Goal: Task Accomplishment & Management: Use online tool/utility

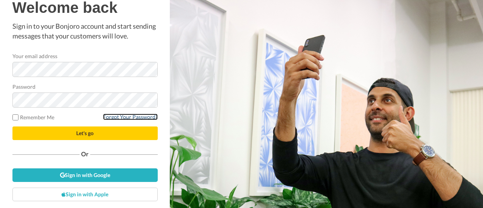
click at [128, 117] on link "Forgot Your Password?" at bounding box center [130, 116] width 55 height 6
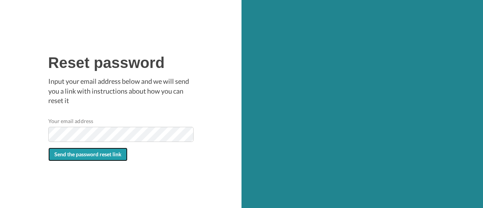
click at [104, 156] on span "Send the password reset link" at bounding box center [87, 154] width 67 height 6
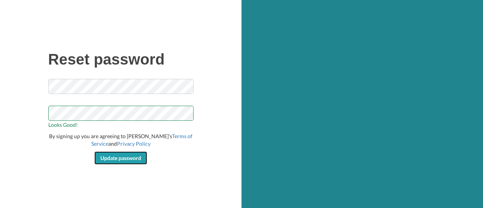
click at [130, 159] on span "Update password" at bounding box center [120, 158] width 41 height 6
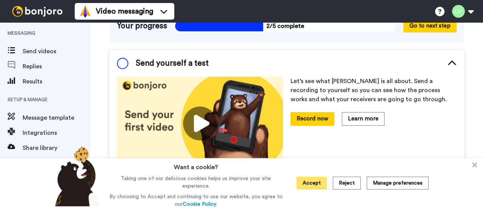
click at [314, 181] on button "Accept" at bounding box center [311, 182] width 30 height 13
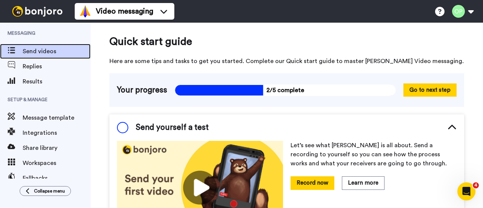
click at [36, 46] on div "Send videos" at bounding box center [45, 51] width 90 height 15
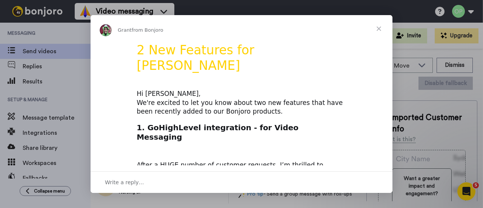
click at [383, 31] on span "Close" at bounding box center [378, 28] width 27 height 27
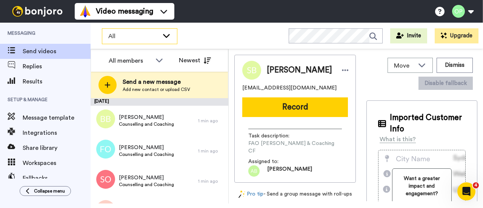
click at [149, 29] on div "All" at bounding box center [139, 36] width 75 height 15
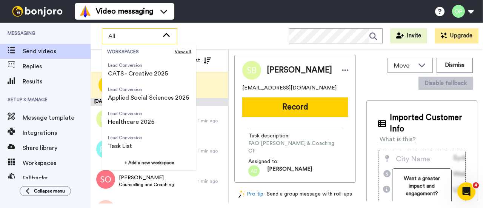
scroll to position [97, 0]
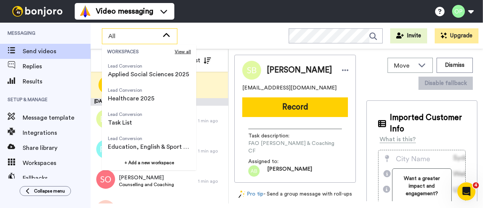
click at [161, 95] on li "Lead Conversion Healthcare 2025" at bounding box center [149, 95] width 94 height 24
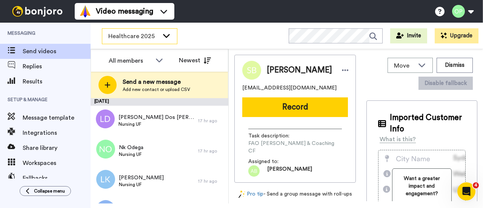
click at [158, 37] on span "Healthcare 2025" at bounding box center [133, 36] width 51 height 9
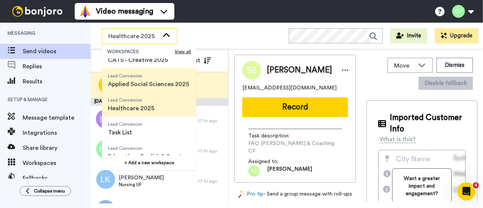
scroll to position [87, 0]
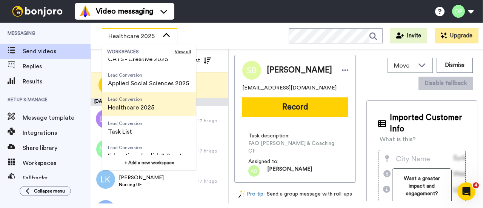
click at [135, 105] on span "Healthcare 2025" at bounding box center [131, 107] width 46 height 9
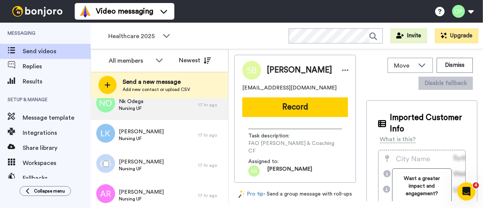
scroll to position [0, 0]
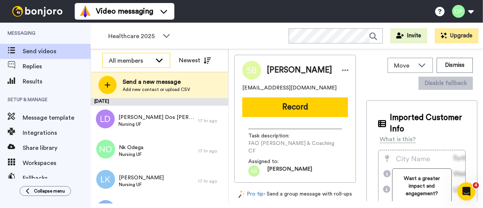
click at [163, 57] on icon at bounding box center [159, 60] width 9 height 8
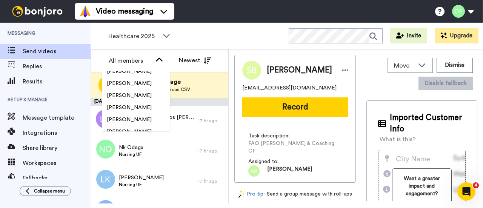
scroll to position [663, 0]
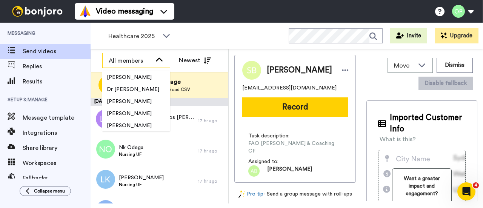
click at [151, 66] on div "All members" at bounding box center [136, 60] width 67 height 15
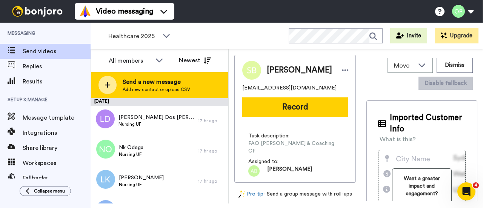
click at [104, 85] on icon at bounding box center [107, 84] width 6 height 7
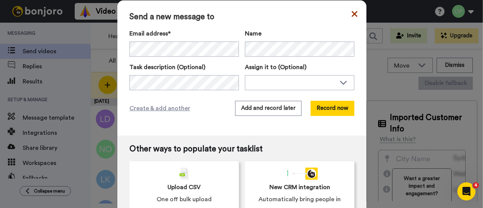
click at [353, 15] on icon at bounding box center [354, 14] width 6 height 6
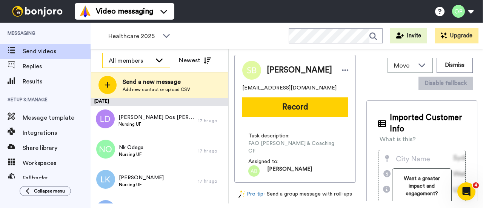
click at [166, 65] on div "All members" at bounding box center [136, 60] width 67 height 15
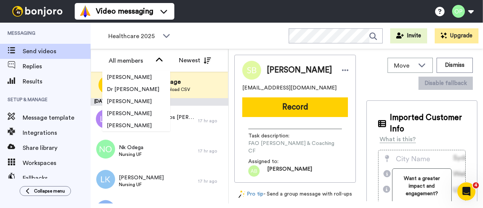
click at [207, 38] on div "Healthcare 2025 WORKSPACES View all All Lead Conversion Business School 2025 Le…" at bounding box center [286, 36] width 392 height 26
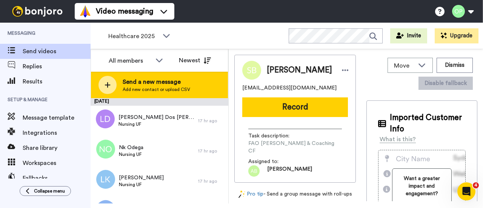
click at [137, 94] on div "Send a new message Add new contact or upload CSV" at bounding box center [159, 85] width 137 height 26
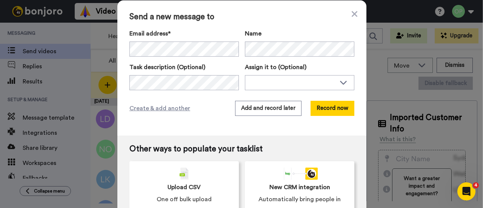
scroll to position [14, 0]
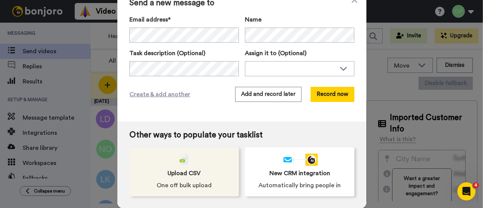
click at [189, 165] on div "Upload CSV One off bulk upload" at bounding box center [183, 171] width 109 height 49
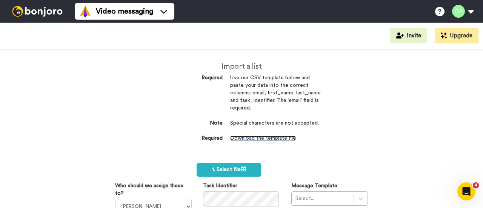
click at [255, 138] on link "Download the template file" at bounding box center [263, 137] width 66 height 5
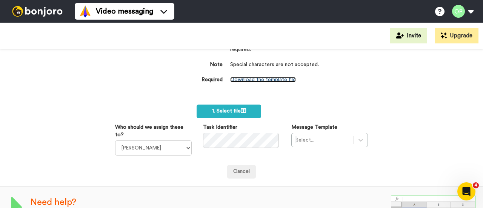
scroll to position [59, 0]
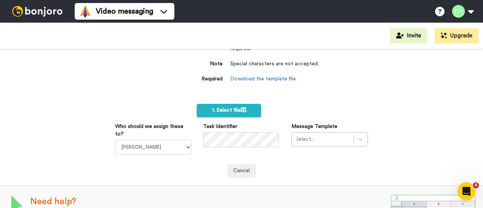
click at [191, 147] on div "Who should we assign these to? Sandra Roper Cara Marie Burgess Joseph Adonu Ter…" at bounding box center [153, 139] width 88 height 32
click at [183, 147] on select "[PERSON_NAME] [PERSON_NAME] [PERSON_NAME] [PERSON_NAME] [PERSON_NAME] [PERSON_N…" at bounding box center [153, 146] width 77 height 15
select select "76bd0e56-56f3-4a46-9877-4165029100ea"
click at [115, 139] on select "[PERSON_NAME] [PERSON_NAME] [PERSON_NAME] [PERSON_NAME] [PERSON_NAME] [PERSON_N…" at bounding box center [153, 146] width 77 height 15
click at [356, 135] on div "Select..." at bounding box center [329, 139] width 77 height 14
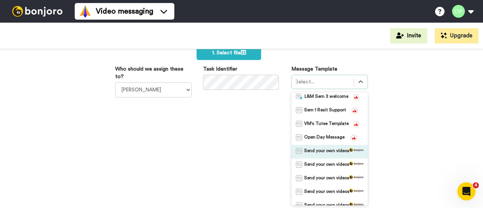
scroll to position [0, 0]
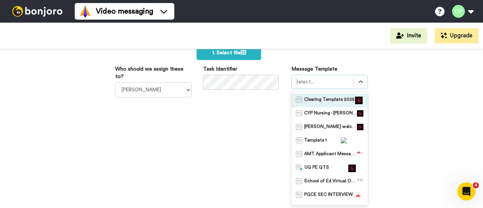
click at [333, 101] on span "Clearing Template 2025" at bounding box center [329, 101] width 50 height 8
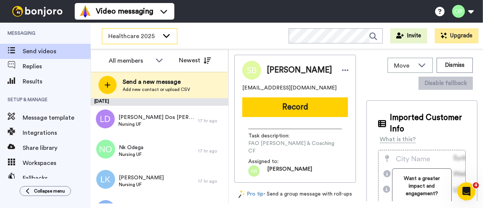
click at [156, 34] on span "Healthcare 2025" at bounding box center [133, 36] width 51 height 9
click at [203, 35] on div "Healthcare 2025 WORKSPACES View all All Lead Conversion Business School 2025 Le…" at bounding box center [286, 36] width 392 height 26
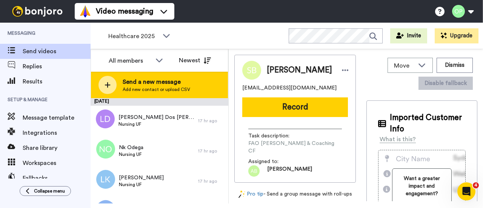
click at [179, 80] on span "Send a new message" at bounding box center [156, 81] width 67 height 9
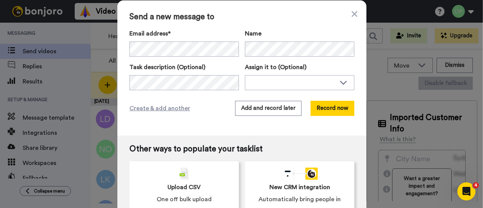
scroll to position [14, 0]
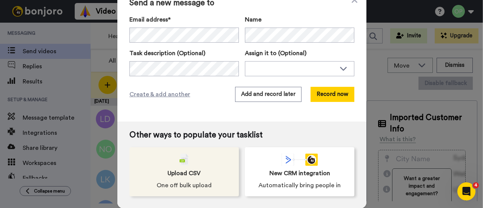
click at [198, 166] on div "Upload CSV One off bulk upload" at bounding box center [183, 171] width 109 height 49
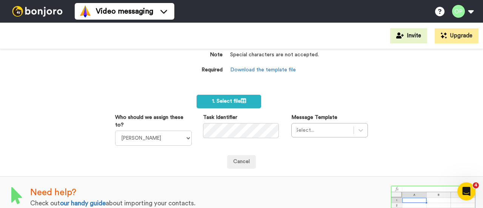
scroll to position [69, 0]
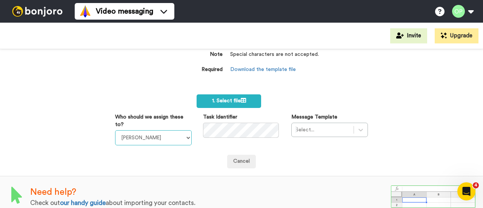
click at [186, 142] on select "[PERSON_NAME] [PERSON_NAME] [PERSON_NAME] [PERSON_NAME] [PERSON_NAME] [PERSON_N…" at bounding box center [153, 137] width 77 height 15
click at [84, 126] on div "Import a list Required Use our CSV template below and paste your data into the …" at bounding box center [241, 128] width 483 height 159
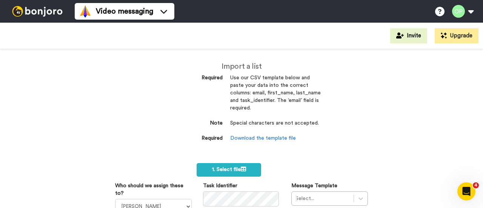
scroll to position [48, 0]
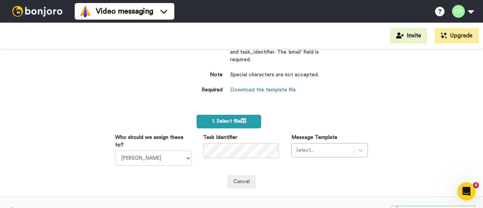
click at [237, 116] on label "1. Select file" at bounding box center [228, 122] width 64 height 14
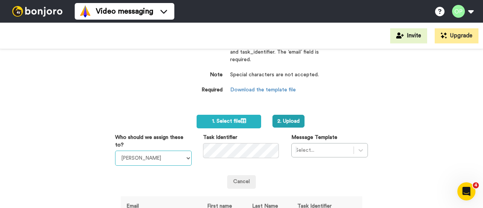
click at [132, 156] on select "[PERSON_NAME] [PERSON_NAME] [PERSON_NAME] [PERSON_NAME] [PERSON_NAME] [PERSON_N…" at bounding box center [153, 157] width 77 height 15
select select "76bd0e56-56f3-4a46-9877-4165029100ea"
click at [115, 150] on select "[PERSON_NAME] [PERSON_NAME] [PERSON_NAME] [PERSON_NAME] [PERSON_NAME] [PERSON_N…" at bounding box center [153, 157] width 77 height 15
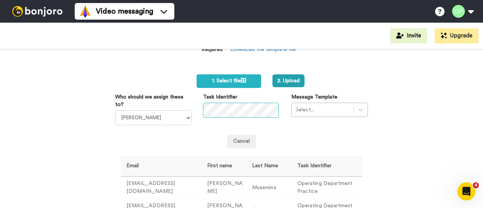
scroll to position [70, 0]
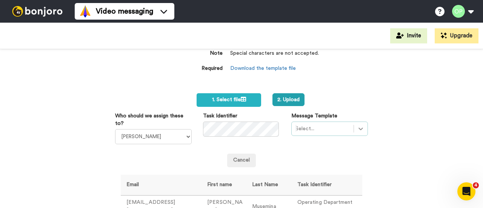
click at [353, 127] on div "Select..." at bounding box center [329, 128] width 77 height 14
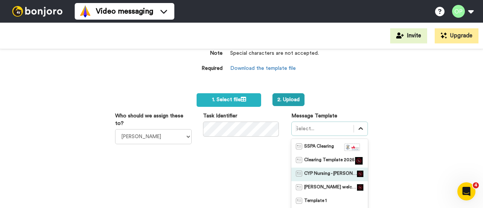
scroll to position [117, 0]
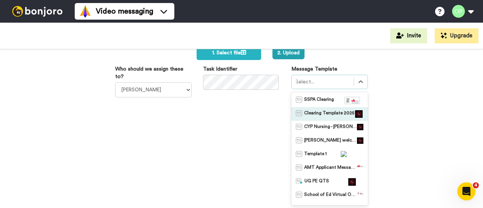
click at [323, 116] on span "Clearing Template 2025" at bounding box center [329, 114] width 50 height 8
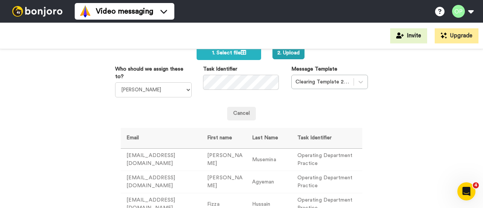
click at [398, 117] on div "Import a list Required Use our CSV template below and paste your data into the …" at bounding box center [241, 128] width 483 height 159
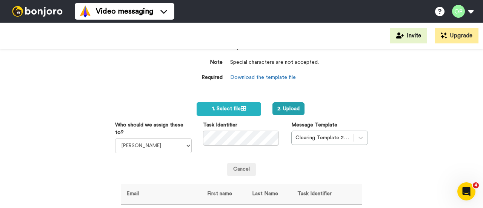
scroll to position [62, 0]
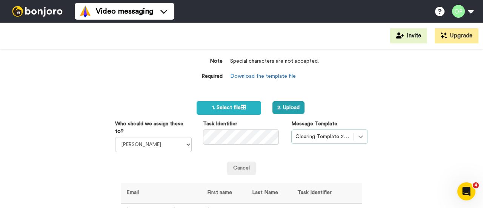
click at [354, 138] on div "Clearing Template 2025" at bounding box center [329, 136] width 77 height 14
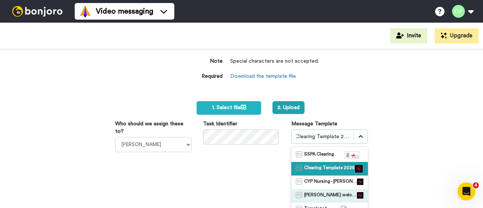
scroll to position [117, 0]
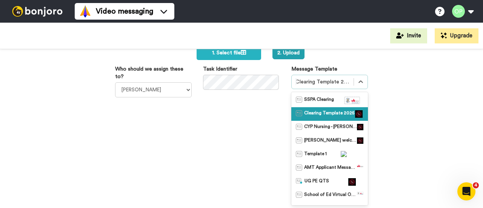
click at [390, 112] on div "Import a list Required Use our CSV template below and paste your data into the …" at bounding box center [241, 128] width 483 height 159
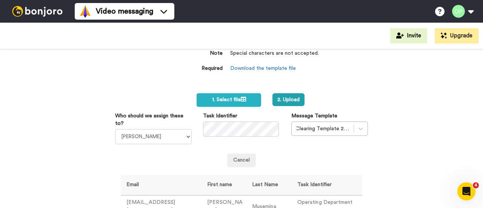
scroll to position [69, 0]
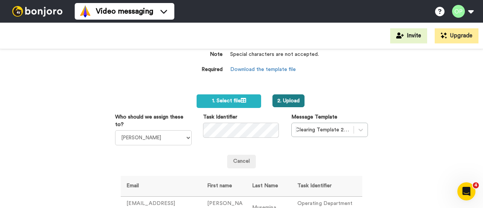
click at [287, 100] on button "2. Upload" at bounding box center [288, 100] width 32 height 13
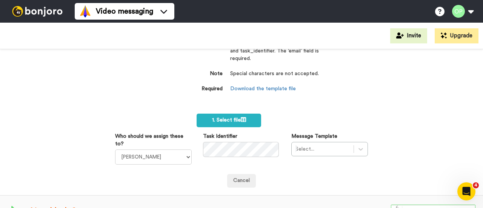
scroll to position [65, 0]
click at [248, 119] on label "1. Select file" at bounding box center [228, 120] width 64 height 14
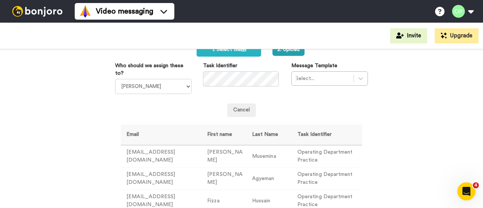
scroll to position [136, 0]
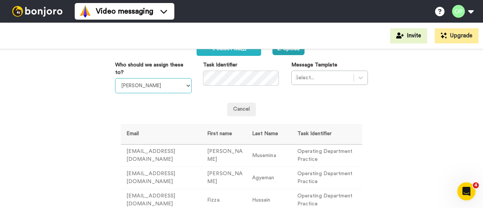
click at [168, 89] on select "Sandra Roper Cara Marie Burgess Joseph Adonu Teresa Bennett Dr Prasad Sreenivas…" at bounding box center [153, 85] width 77 height 15
select select "76bd0e56-56f3-4a46-9877-4165029100ea"
click at [106, 106] on div "CSV Upload failed. Please try again. Import a list Required Use our CSV templat…" at bounding box center [241, 128] width 483 height 159
click at [319, 76] on div at bounding box center [322, 77] width 54 height 9
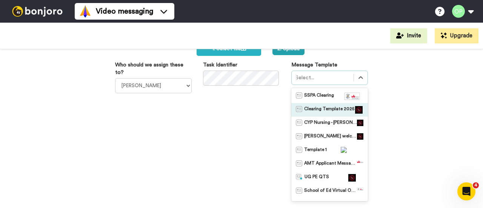
click at [330, 108] on span "Clearing Template 2025" at bounding box center [329, 110] width 50 height 8
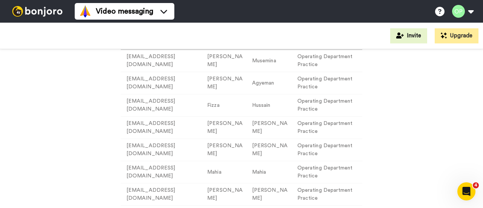
scroll to position [77, 0]
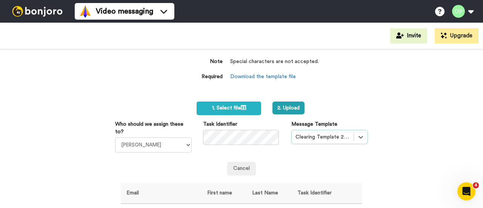
click at [345, 143] on div "Who should we assign these to? Sandra Roper Cara Marie Burgess Joseph Adonu Ter…" at bounding box center [241, 136] width 264 height 32
click at [341, 134] on div "Clearing Template 2025" at bounding box center [329, 137] width 77 height 14
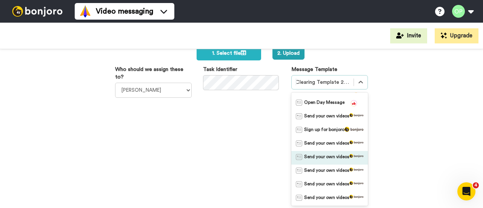
scroll to position [191, 0]
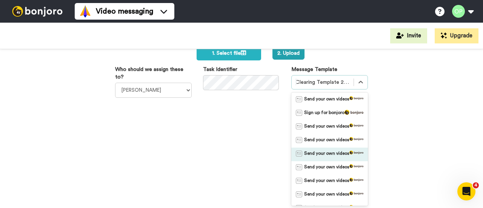
click at [411, 113] on div "CSV Upload failed. Please try again. Import a list Required Use our CSV templat…" at bounding box center [241, 128] width 483 height 159
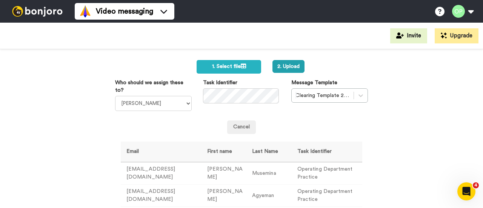
scroll to position [118, 0]
click at [287, 70] on button "2. Upload" at bounding box center [288, 66] width 32 height 13
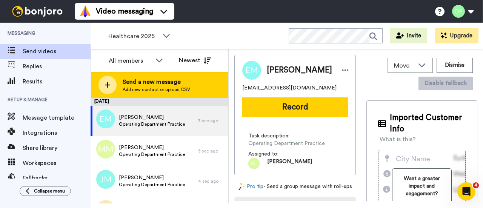
click at [143, 83] on span "Send a new message" at bounding box center [156, 81] width 67 height 9
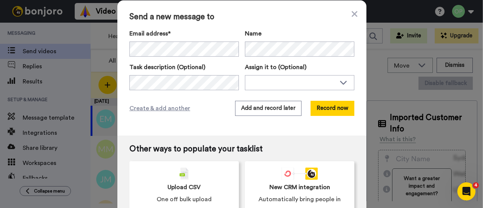
scroll to position [14, 0]
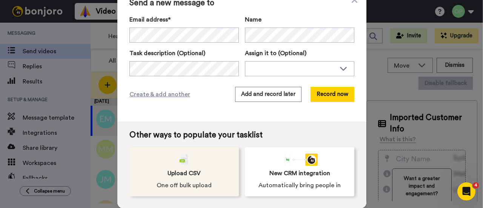
click at [190, 170] on span "Upload CSV" at bounding box center [183, 173] width 33 height 9
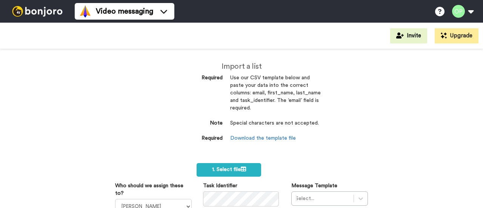
scroll to position [77, 0]
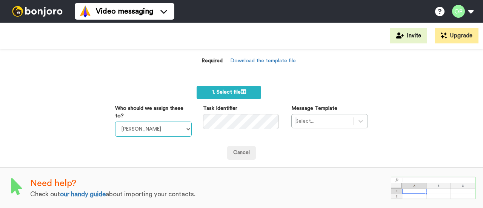
click at [178, 126] on select "[PERSON_NAME] [PERSON_NAME] [PERSON_NAME] [PERSON_NAME] [PERSON_NAME] [PERSON_N…" at bounding box center [153, 128] width 77 height 15
select select "76bd0e56-56f3-4a46-9877-4165029100ea"
click at [115, 121] on select "Sandra Roper Cara Marie Burgess Joseph Adonu Teresa Bennett Dr Prasad Sreenivas…" at bounding box center [153, 128] width 77 height 15
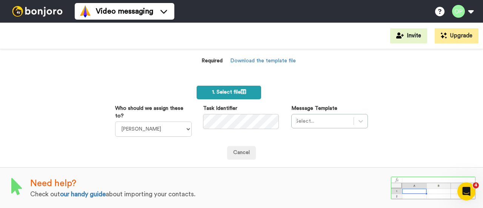
click at [212, 92] on span "1. Select file" at bounding box center [229, 91] width 34 height 5
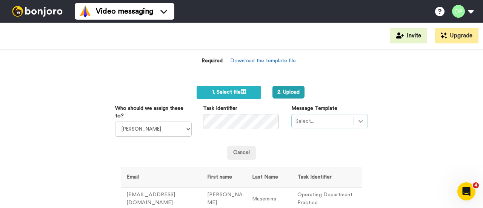
click at [361, 118] on div "Select..." at bounding box center [329, 121] width 77 height 14
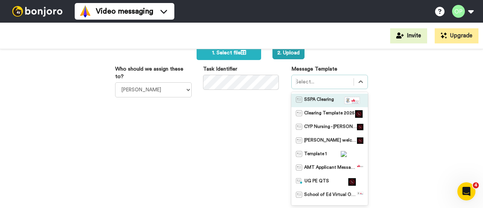
click at [252, 118] on div "Who should we assign these to? Sandra Roper Cara Marie Burgess Joseph Adonu Ter…" at bounding box center [241, 148] width 253 height 166
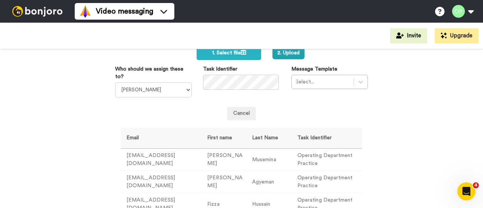
scroll to position [3, 0]
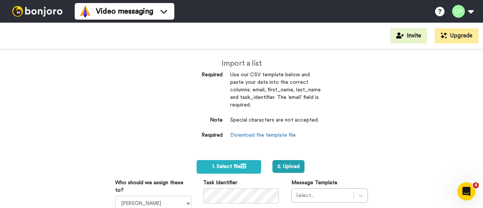
click at [36, 6] on img at bounding box center [37, 11] width 57 height 11
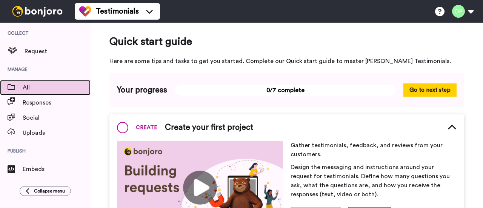
click at [32, 88] on span "All" at bounding box center [57, 87] width 68 height 9
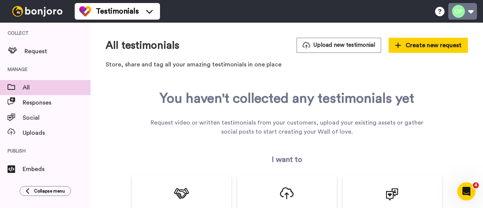
click at [464, 13] on button at bounding box center [462, 11] width 29 height 17
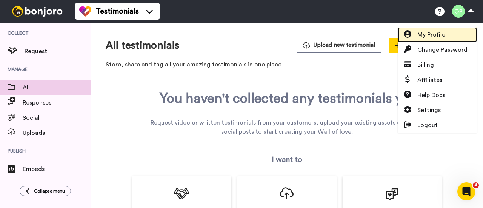
click at [424, 34] on span "My Profile" at bounding box center [431, 34] width 28 height 9
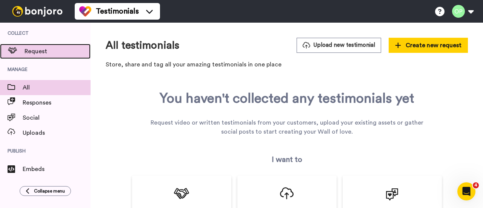
click at [54, 49] on span "Request" at bounding box center [58, 51] width 66 height 9
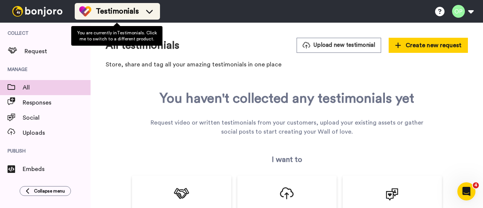
click at [134, 11] on span "Testimonials" at bounding box center [117, 11] width 43 height 11
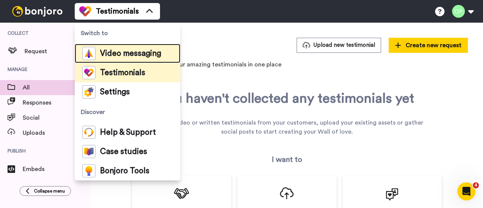
click at [134, 52] on span "Video messaging" at bounding box center [130, 54] width 61 height 8
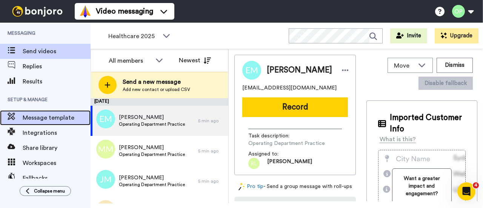
click at [54, 115] on span "Message template" at bounding box center [57, 117] width 68 height 9
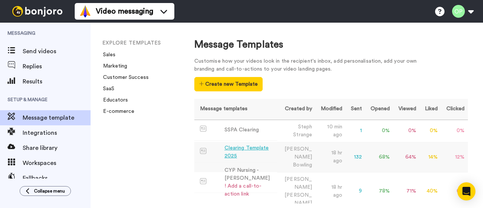
click at [257, 146] on div "Clearing Template 2025" at bounding box center [249, 152] width 50 height 16
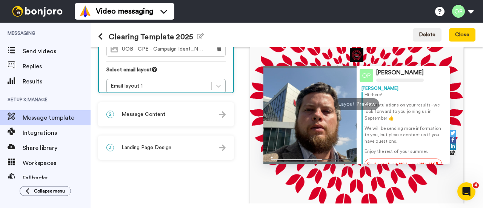
scroll to position [101, 0]
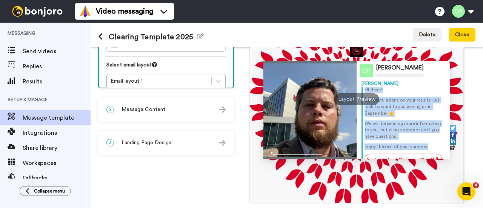
drag, startPoint x: 424, startPoint y: 145, endPoint x: 362, endPoint y: 91, distance: 82.6
click at [364, 91] on div "Hi there! Congratulations on your results - we look forward to you joining us i…" at bounding box center [404, 118] width 81 height 63
copy div "Hi there! Congratulations on your results - we look forward to you joining us i…"
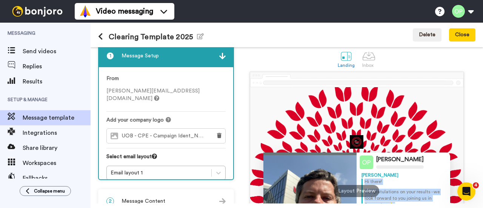
scroll to position [0, 0]
